Goal: Task Accomplishment & Management: Use online tool/utility

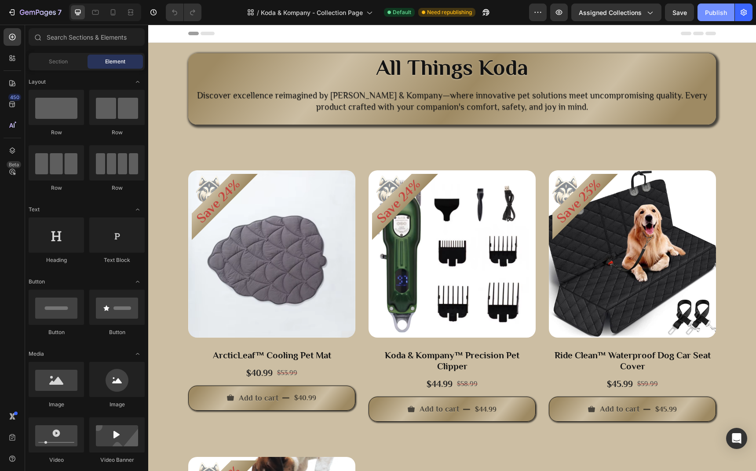
click at [720, 13] on div "Publish" at bounding box center [716, 12] width 22 height 9
click at [35, 16] on icon "button" at bounding box center [38, 12] width 36 height 7
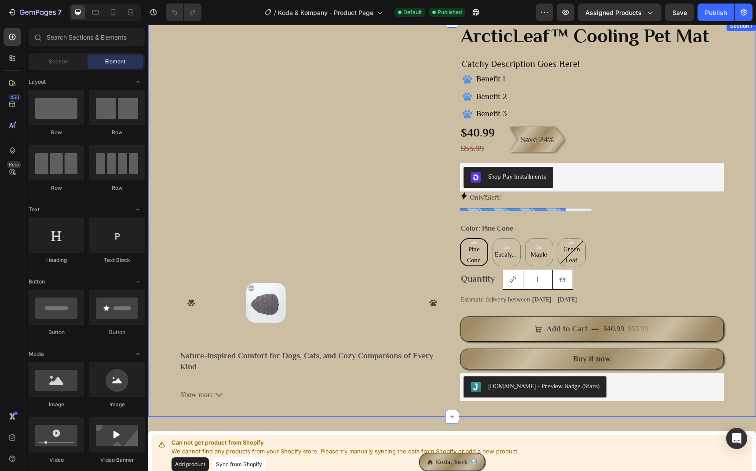
scroll to position [114, 0]
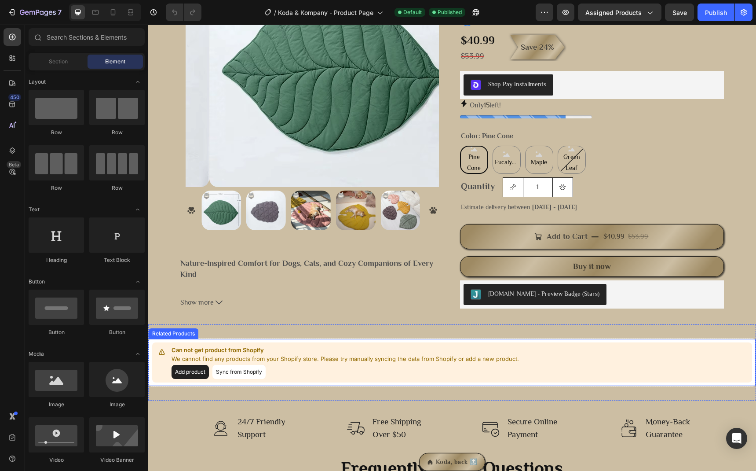
click at [246, 374] on button "Sync from Shopify" at bounding box center [239, 372] width 53 height 14
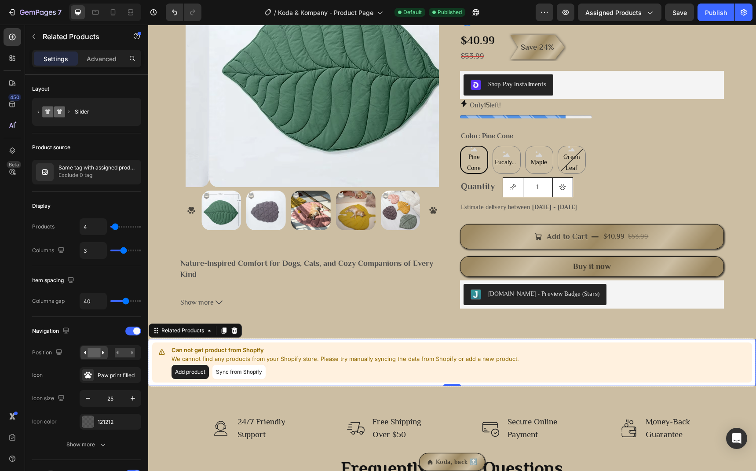
click at [252, 372] on button "Sync from Shopify" at bounding box center [239, 372] width 53 height 14
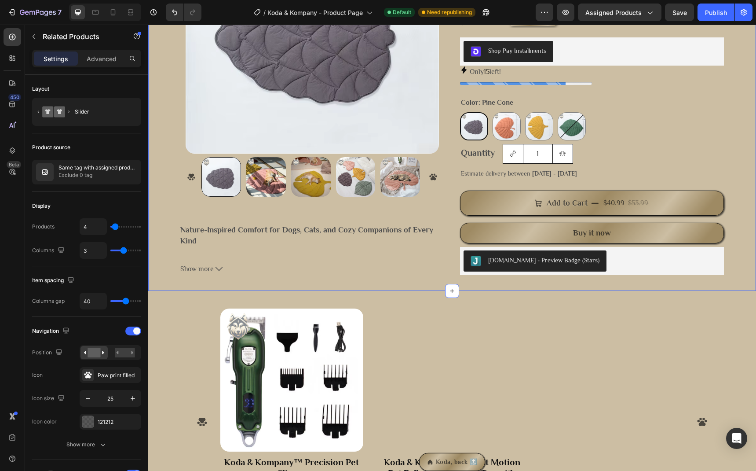
scroll to position [22, 0]
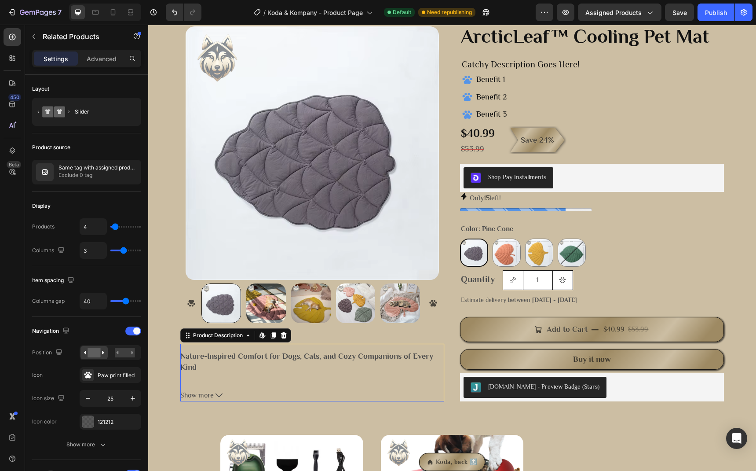
click at [229, 399] on button "Show more" at bounding box center [312, 395] width 264 height 13
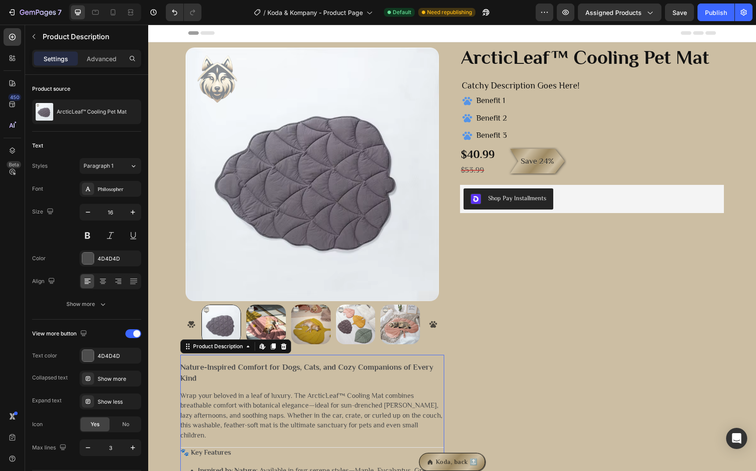
scroll to position [0, 0]
click at [31, 32] on button "button" at bounding box center [34, 36] width 14 height 14
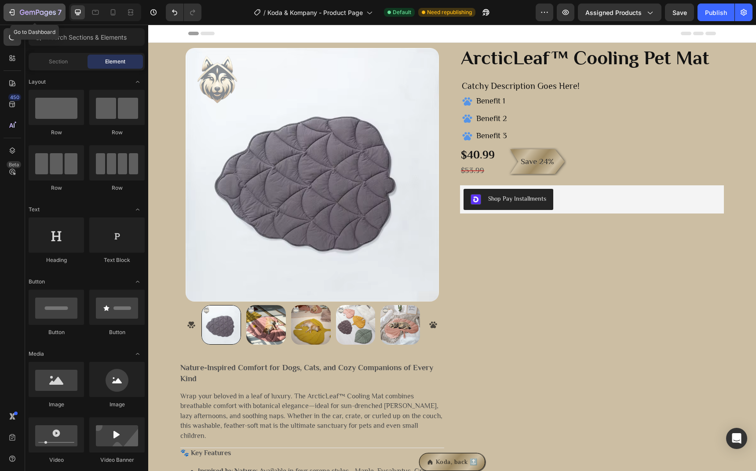
click at [40, 13] on icon "button" at bounding box center [42, 13] width 4 height 4
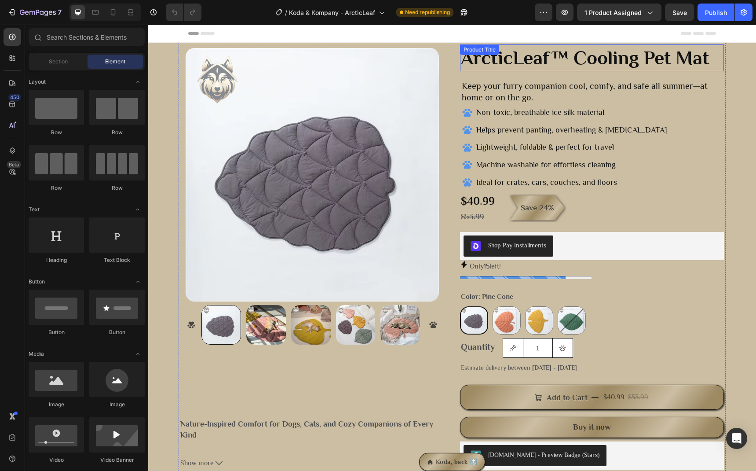
click at [529, 61] on h2 "ArcticLeaf™ Cooling Pet Mat" at bounding box center [592, 57] width 264 height 27
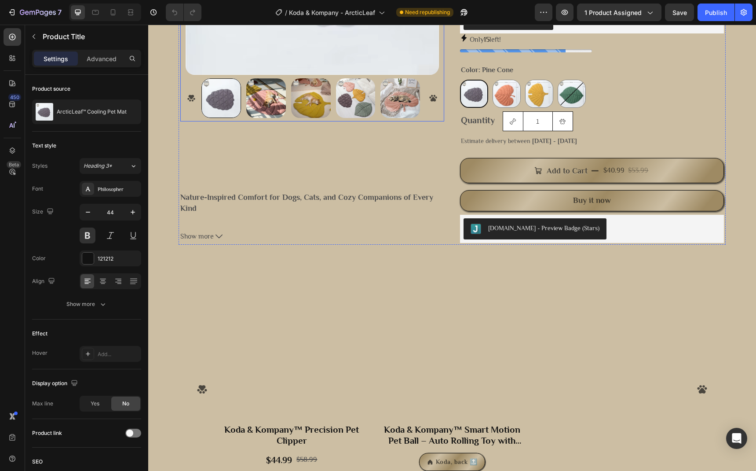
scroll to position [300, 0]
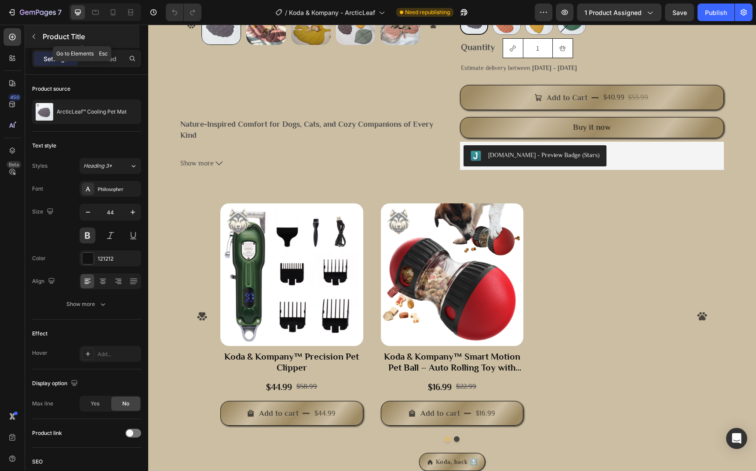
click at [38, 35] on button "button" at bounding box center [34, 36] width 14 height 14
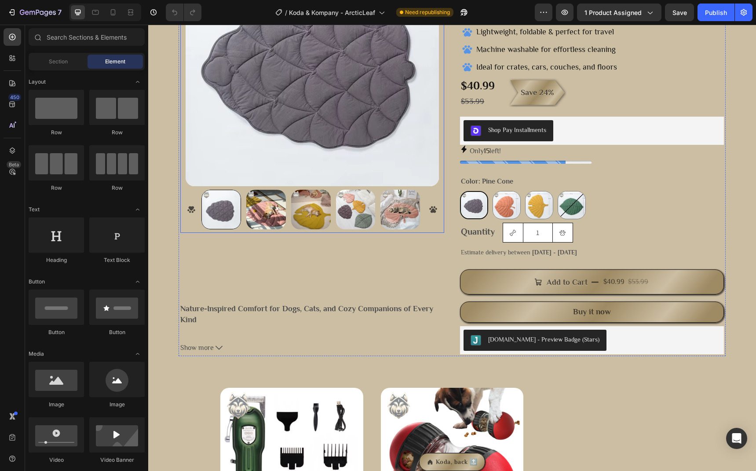
scroll to position [0, 0]
